Goal: Information Seeking & Learning: Check status

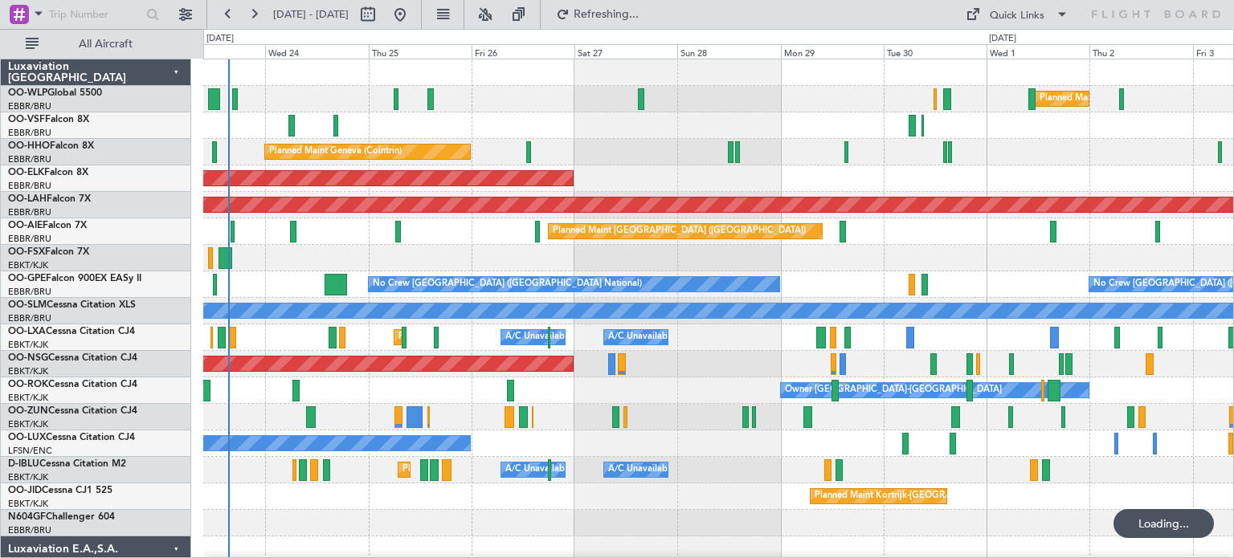
click at [496, 230] on div "Planned Maint [GEOGRAPHIC_DATA] ([GEOGRAPHIC_DATA])" at bounding box center [718, 231] width 1030 height 27
click at [675, 162] on div "Planned Maint Geneva (Cointrin)" at bounding box center [718, 152] width 1030 height 27
click at [599, 152] on div "Planned Maint Geneva (Cointrin)" at bounding box center [718, 152] width 1030 height 27
click at [498, 15] on button at bounding box center [485, 15] width 26 height 26
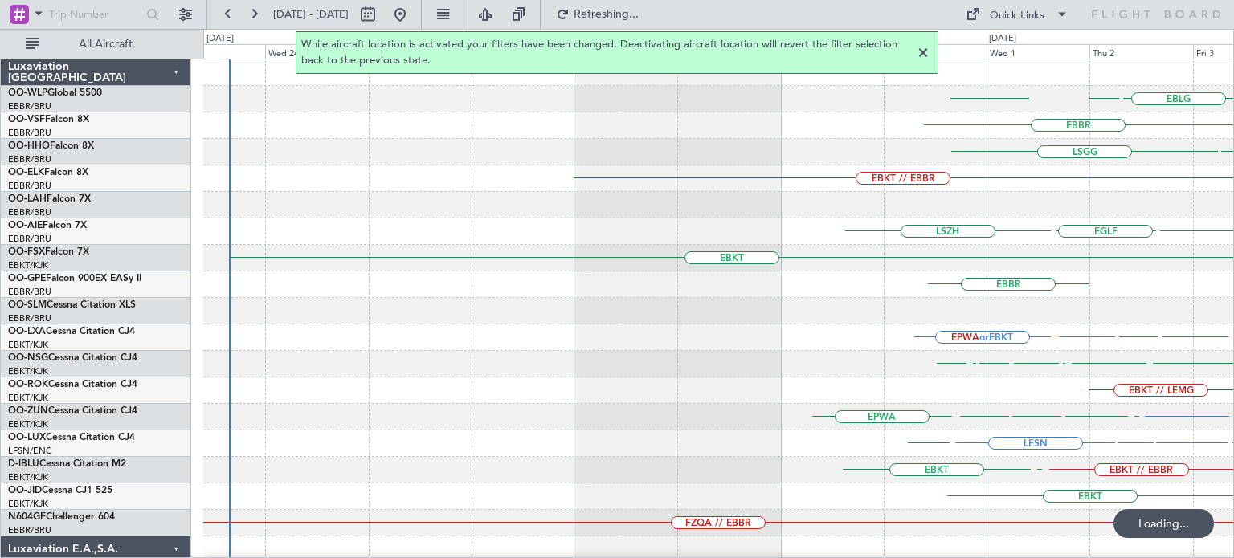
click at [924, 53] on div at bounding box center [922, 52] width 19 height 19
